Goal: Use online tool/utility: Utilize a website feature to perform a specific function

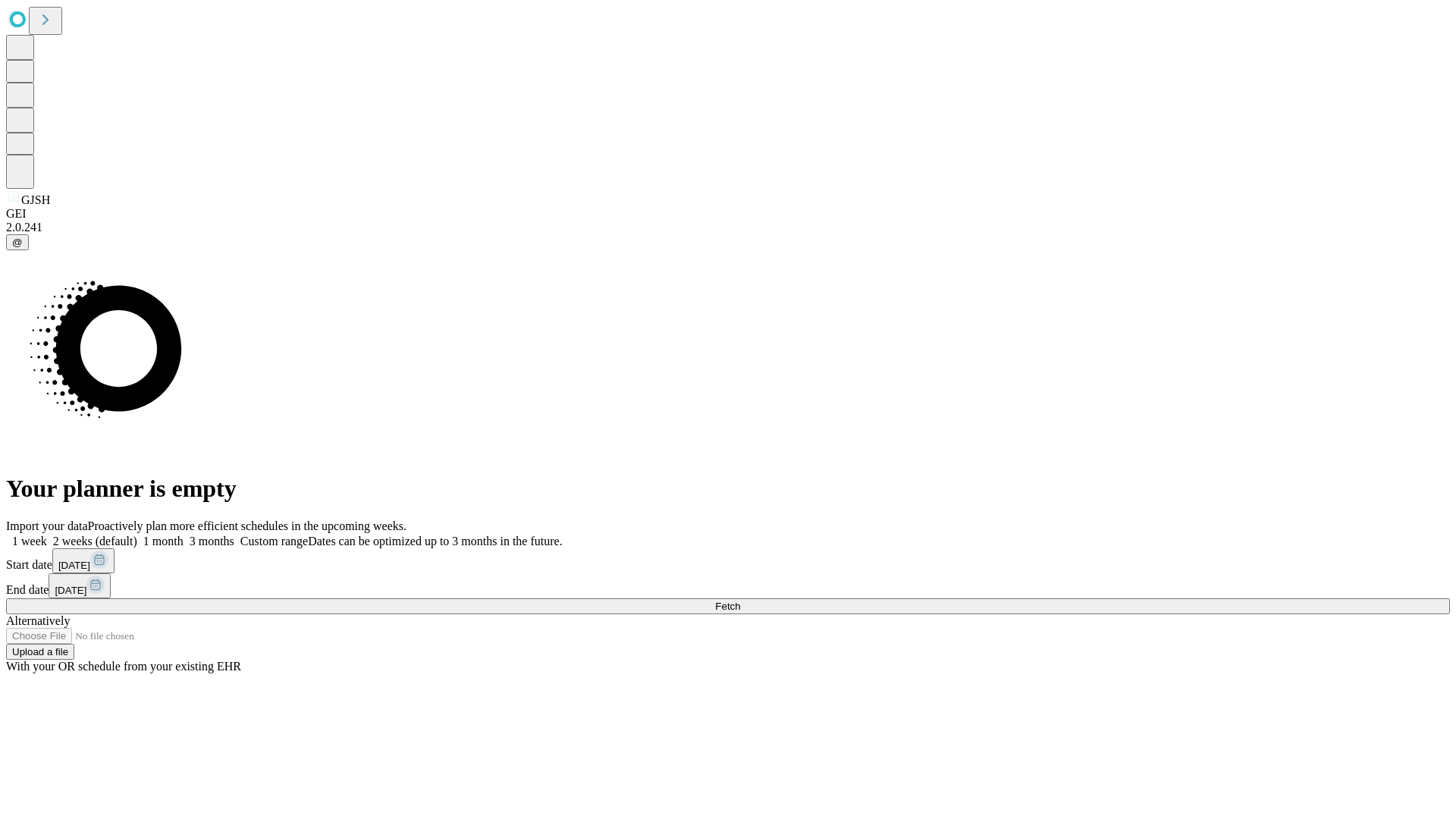
click at [740, 601] on span "Fetch" at bounding box center [727, 606] width 25 height 11
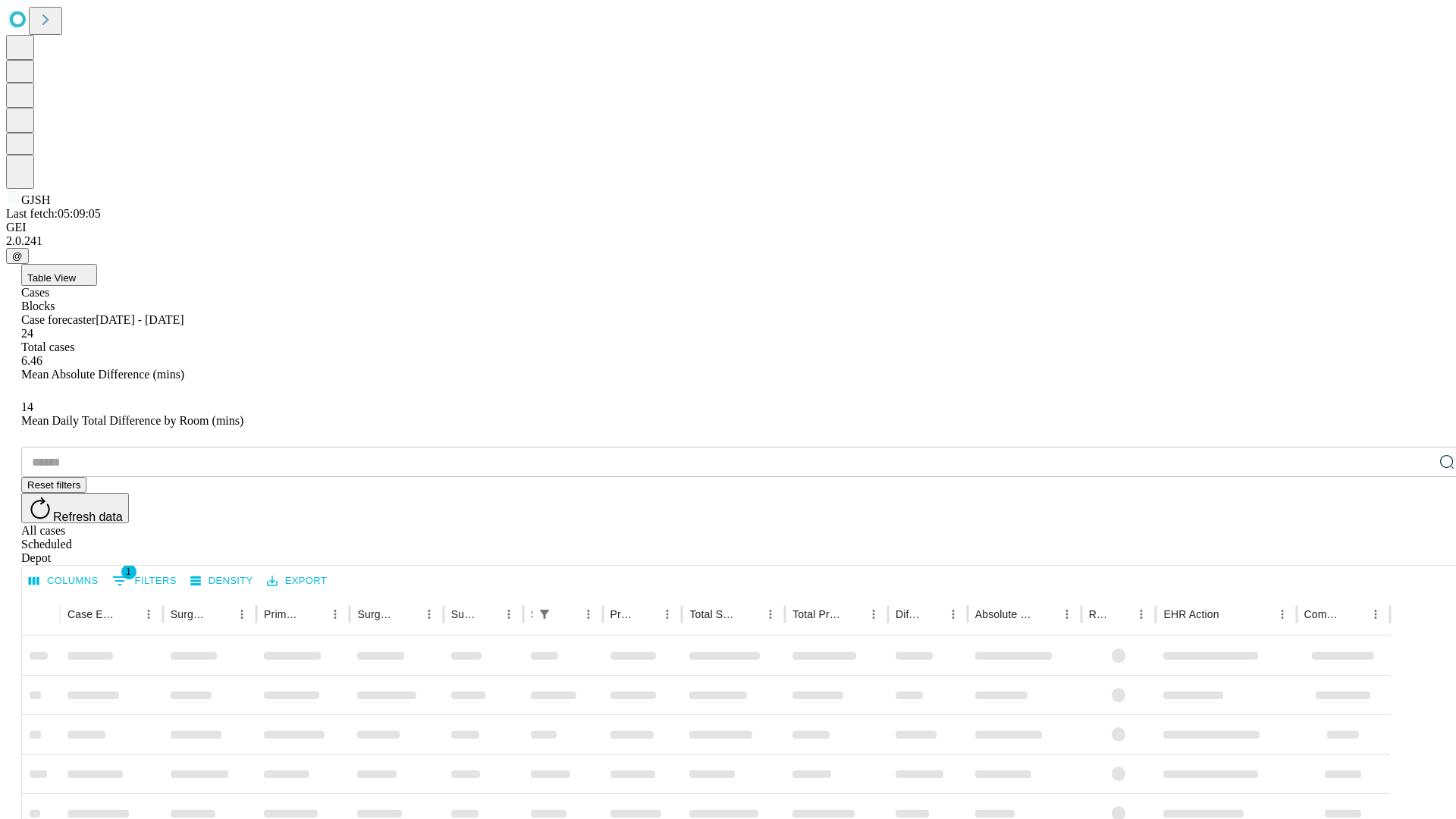
click at [76, 273] on span "Table View" at bounding box center [51, 278] width 49 height 11
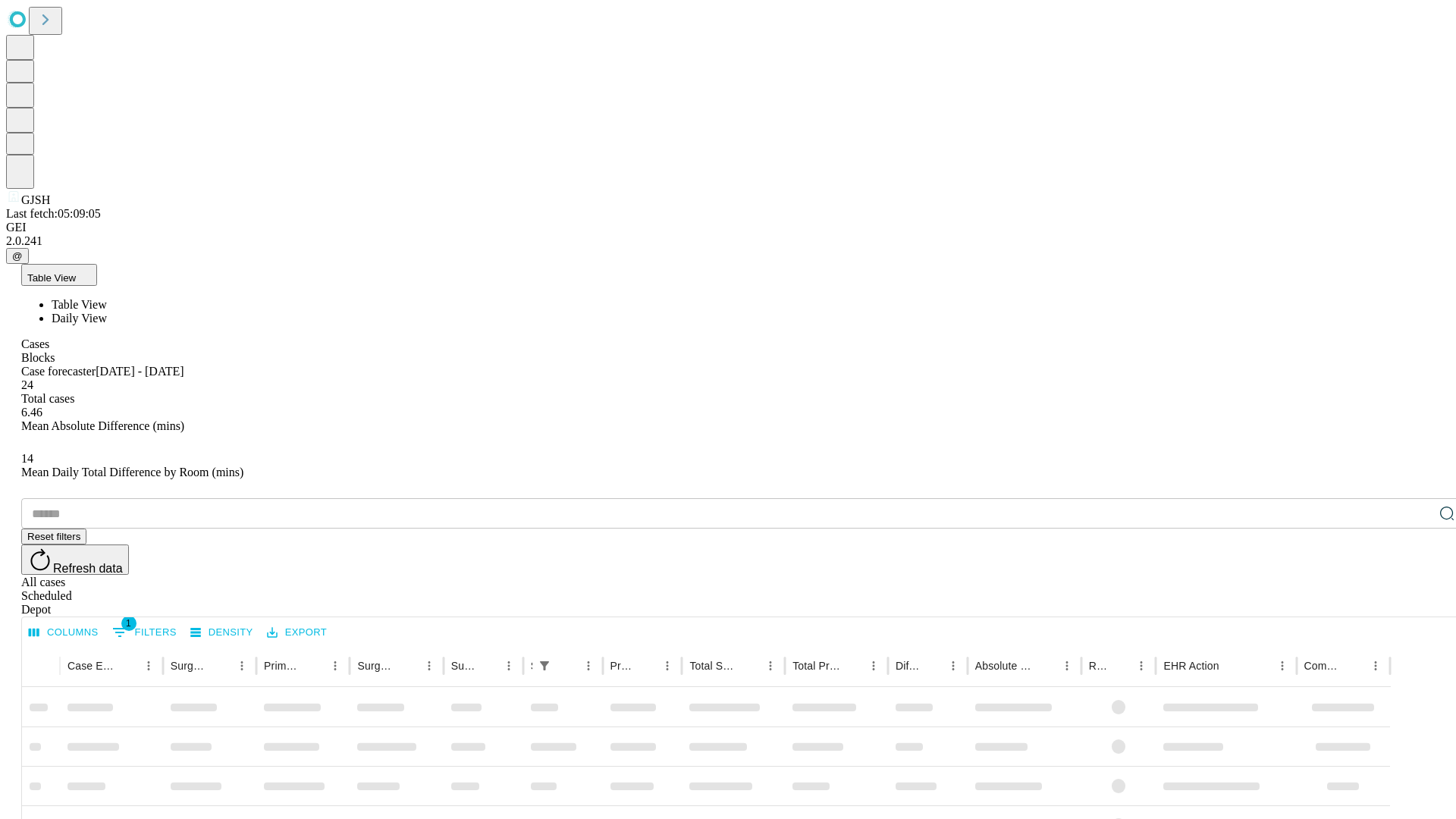
click at [106, 311] on span "Daily View" at bounding box center [80, 317] width 56 height 13
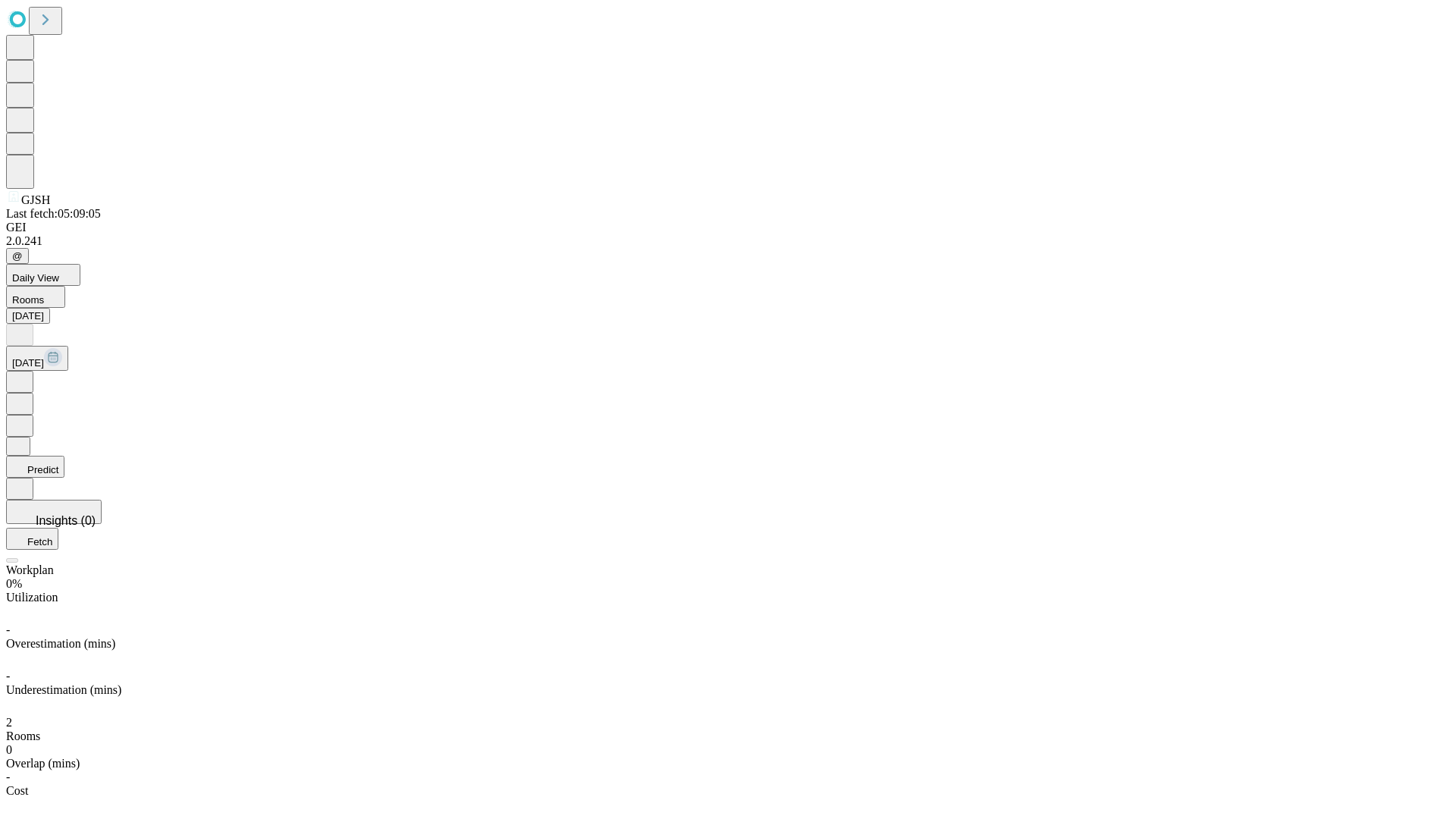
click at [65, 456] on button "Predict" at bounding box center [35, 467] width 59 height 22
